Goal: Navigation & Orientation: Find specific page/section

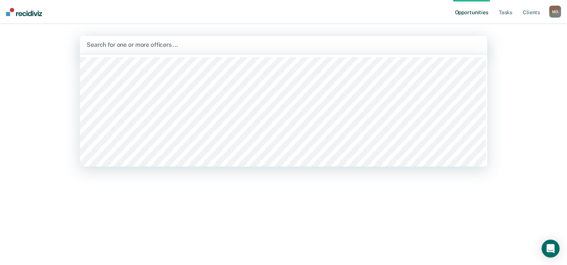
click at [136, 45] on div at bounding box center [284, 44] width 394 height 9
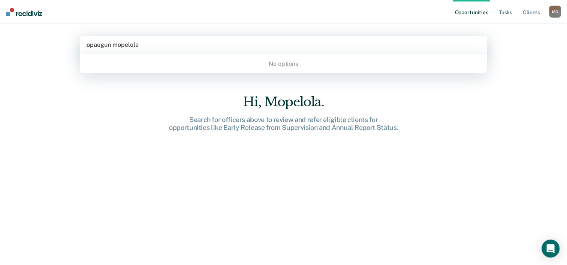
type input "opaogun mopelola"
click at [274, 175] on div "Hi, Mopelola. Search for officers above to review and refer eligible clients fo…" at bounding box center [283, 184] width 407 height 181
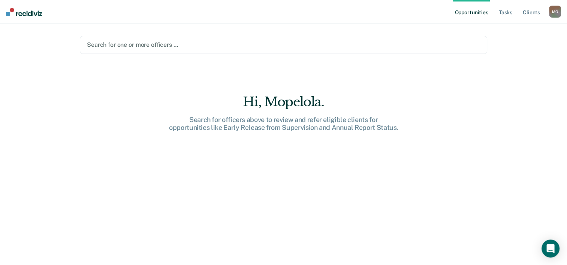
click at [472, 13] on link "Opportunities" at bounding box center [471, 12] width 36 height 24
click at [508, 12] on link "Tasks" at bounding box center [505, 12] width 16 height 24
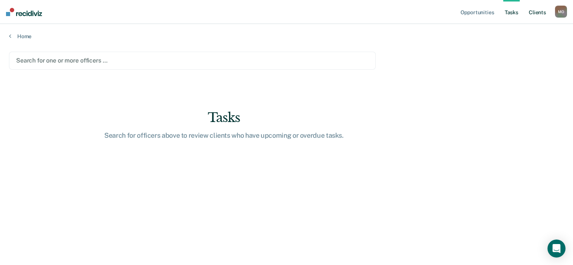
click at [531, 9] on link "Client s" at bounding box center [537, 12] width 20 height 24
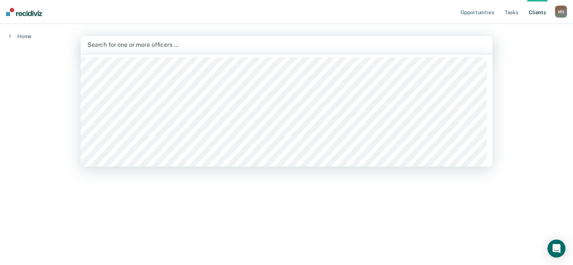
click at [154, 46] on div at bounding box center [286, 44] width 398 height 9
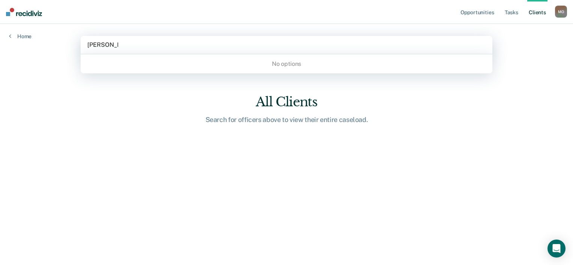
type input "[PERSON_NAME]"
click at [112, 41] on input "[PERSON_NAME]" at bounding box center [102, 44] width 31 height 7
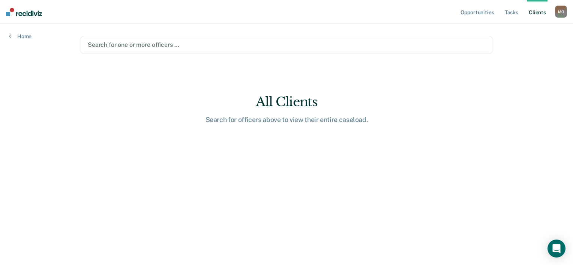
drag, startPoint x: 136, startPoint y: 43, endPoint x: 93, endPoint y: 36, distance: 43.8
click at [100, 39] on div "Search for one or more officers …" at bounding box center [287, 45] width 412 height 18
click at [19, 34] on link "Home" at bounding box center [20, 36] width 22 height 7
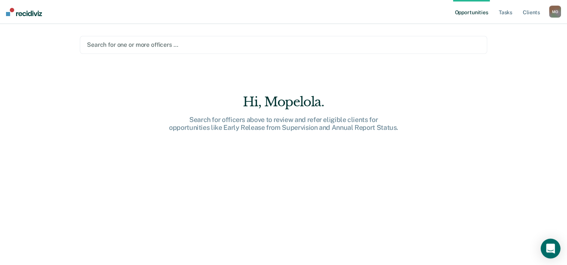
click at [550, 248] on icon "Open Intercom Messenger" at bounding box center [550, 249] width 9 height 10
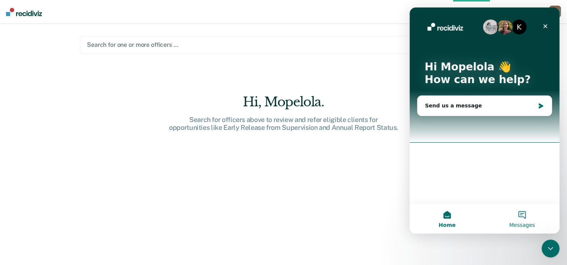
click at [518, 223] on span "Messages" at bounding box center [522, 225] width 26 height 5
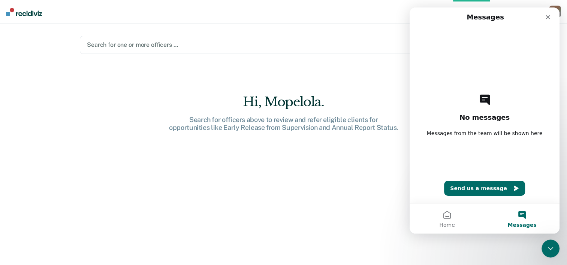
click at [522, 219] on button "Messages" at bounding box center [522, 219] width 75 height 30
click at [549, 16] on icon "Close" at bounding box center [548, 17] width 6 height 6
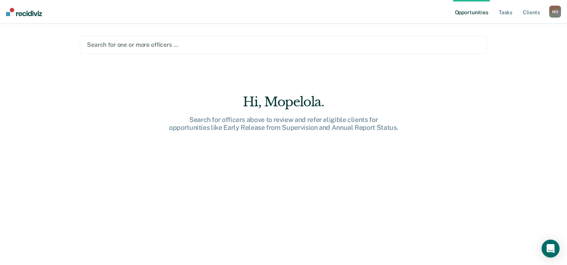
click at [8, 13] on img at bounding box center [24, 12] width 36 height 8
click at [527, 15] on link "Client s" at bounding box center [531, 12] width 20 height 24
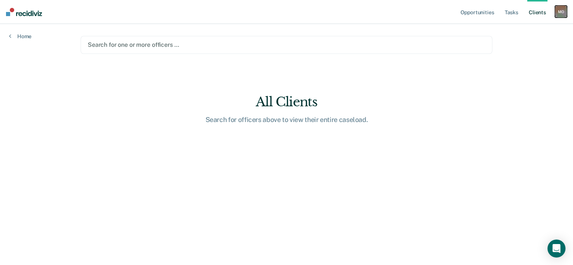
click at [562, 13] on div "M O" at bounding box center [561, 12] width 12 height 12
click at [527, 40] on link "How it works" at bounding box center [530, 40] width 60 height 6
click at [509, 31] on link "Profile" at bounding box center [530, 30] width 60 height 6
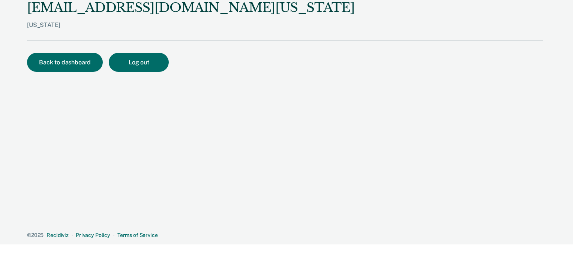
drag, startPoint x: 201, startPoint y: 3, endPoint x: 365, endPoint y: 139, distance: 213.2
click at [365, 139] on div "Mopelola.Opaogun@tdcj.texas.gov Texas Back to dashboard Log out © 2025 Recidivi…" at bounding box center [285, 119] width 516 height 239
click at [70, 68] on button "Back to dashboard" at bounding box center [65, 62] width 76 height 19
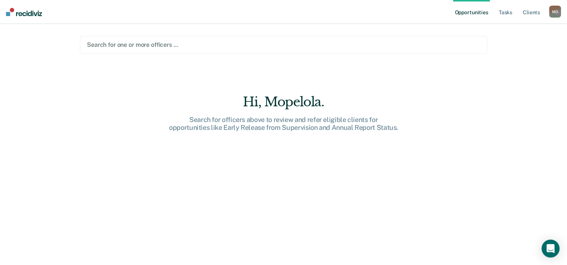
drag, startPoint x: 6, startPoint y: 10, endPoint x: 228, endPoint y: 203, distance: 293.3
click at [228, 203] on div "Hi, Mopelola. Search for officers above to review and refer eligible clients fo…" at bounding box center [283, 184] width 407 height 181
